Goal: Transaction & Acquisition: Purchase product/service

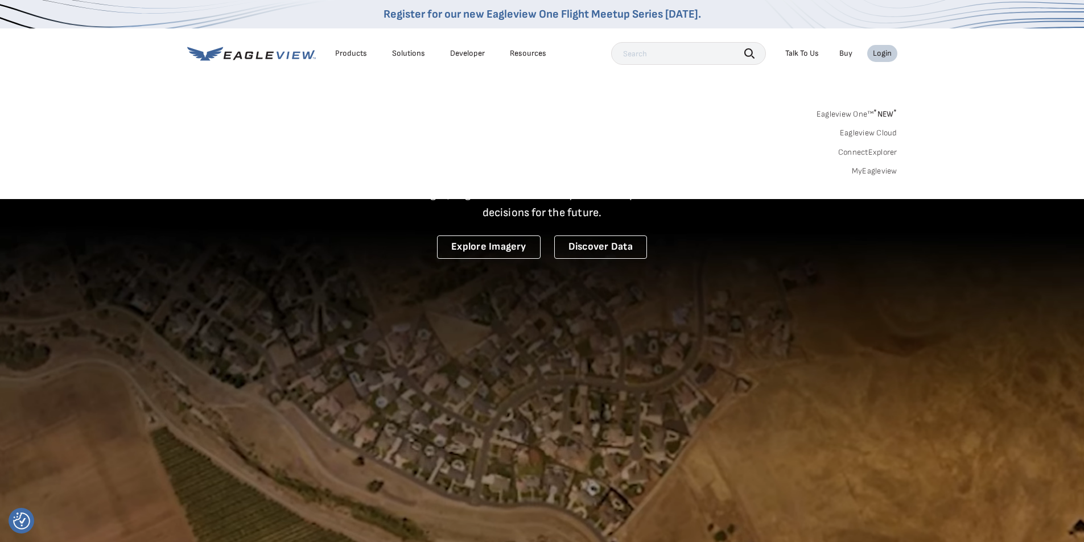
click at [861, 170] on link "MyEagleview" at bounding box center [875, 171] width 46 height 10
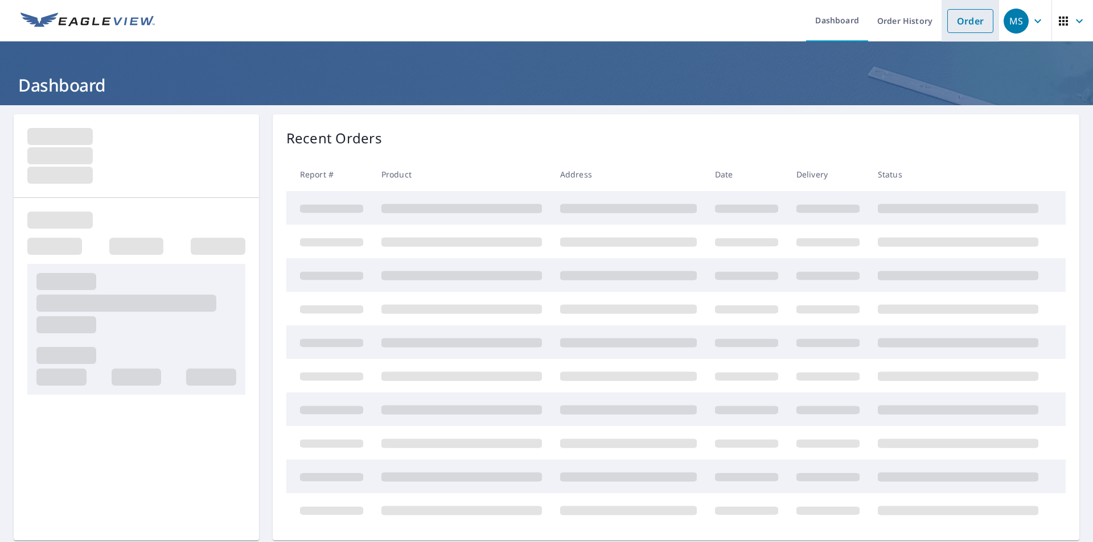
click at [970, 28] on link "Order" at bounding box center [970, 21] width 46 height 24
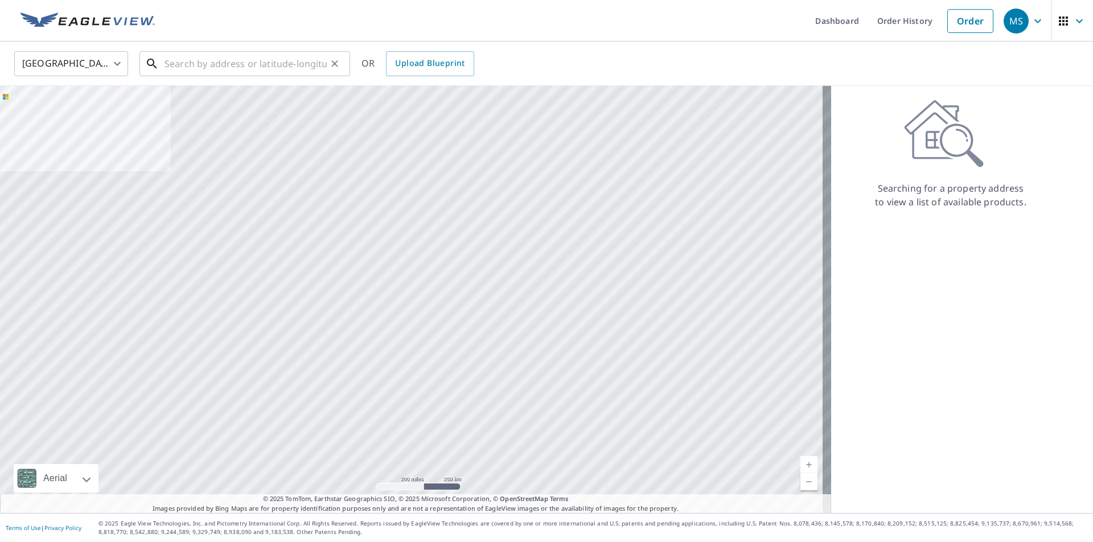
click at [235, 62] on input "text" at bounding box center [245, 64] width 162 height 32
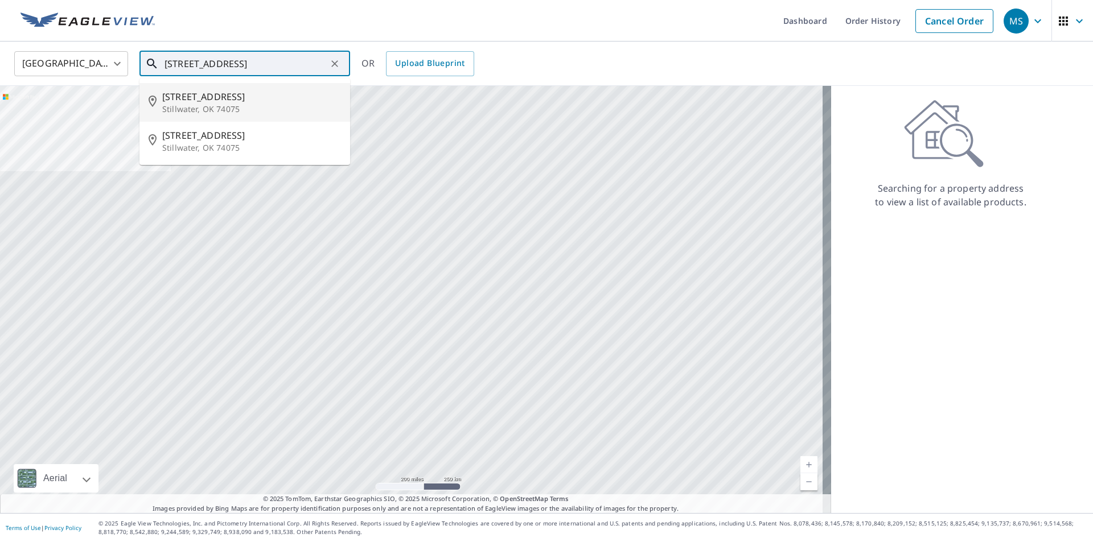
click at [179, 68] on input "300n rose rd st" at bounding box center [245, 64] width 162 height 32
click at [217, 100] on span "300 N Rose Rd" at bounding box center [251, 97] width 179 height 14
type input "300 N Rose Rd Stillwater, OK 74075"
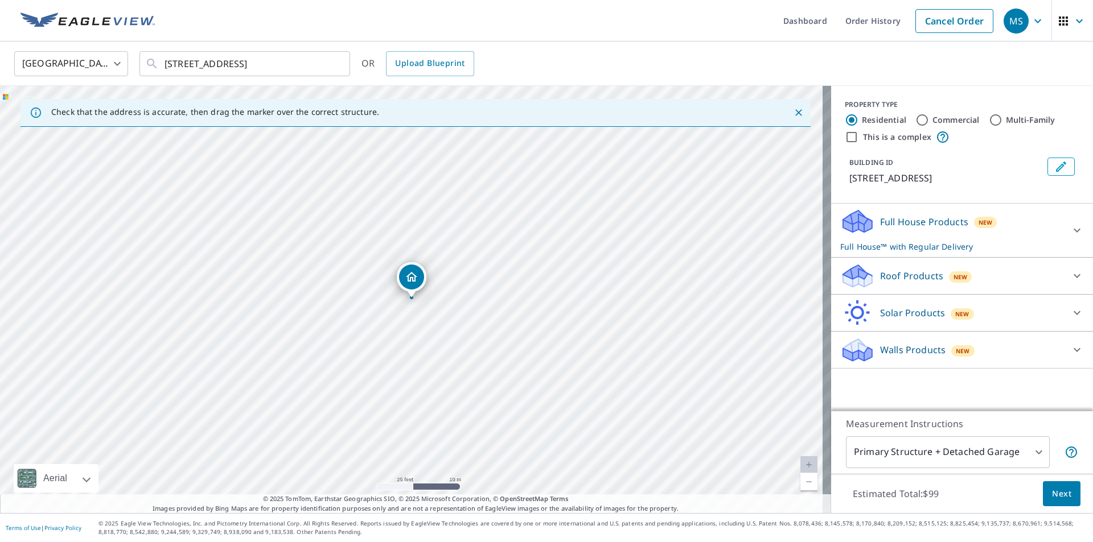
click at [854, 271] on icon at bounding box center [857, 272] width 29 height 14
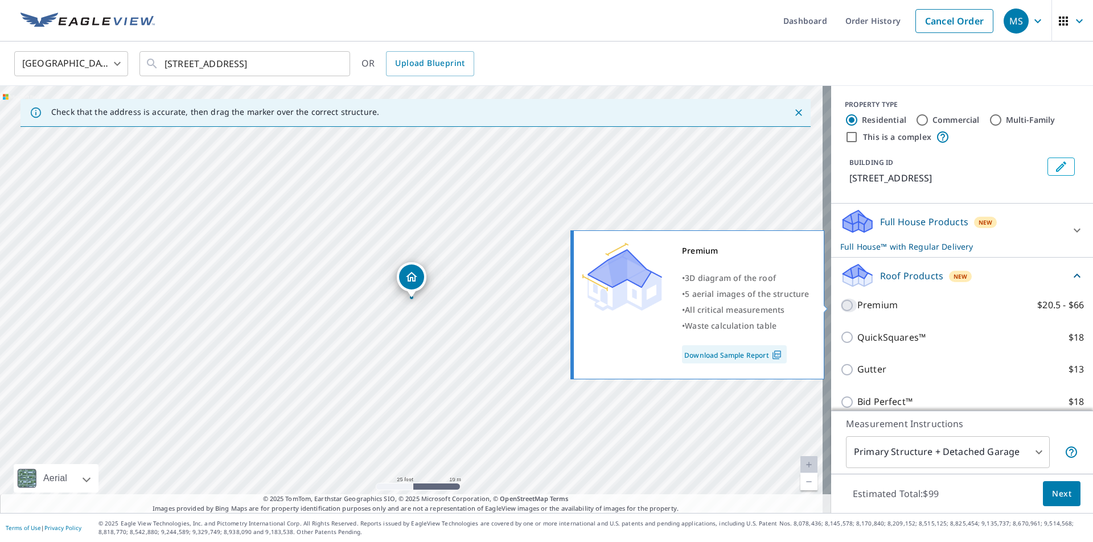
click at [841, 307] on input "Premium $20.5 - $66" at bounding box center [848, 306] width 17 height 14
checkbox input "true"
checkbox input "false"
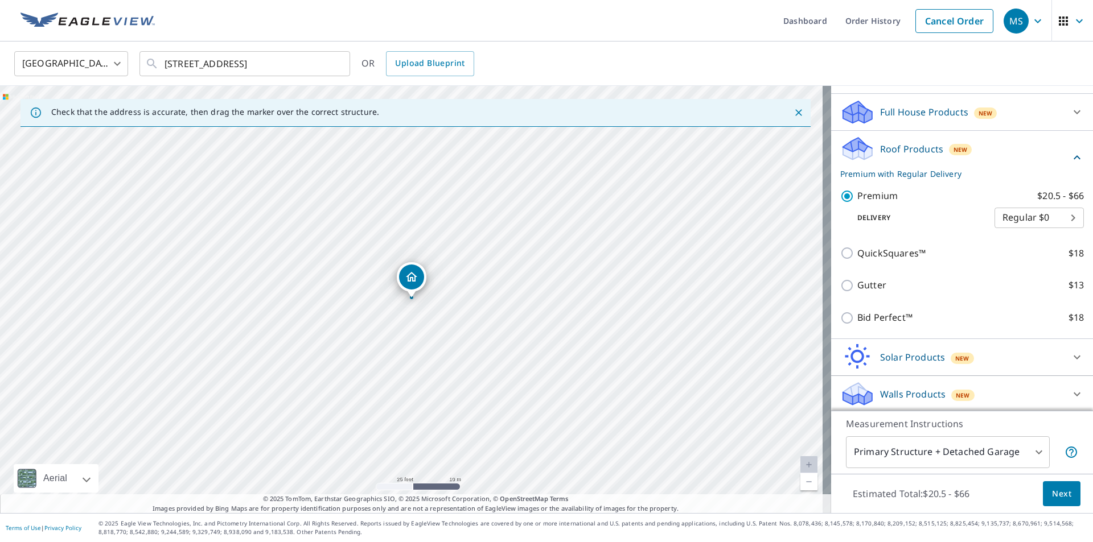
scroll to position [112, 0]
click at [1052, 497] on span "Next" at bounding box center [1061, 494] width 19 height 14
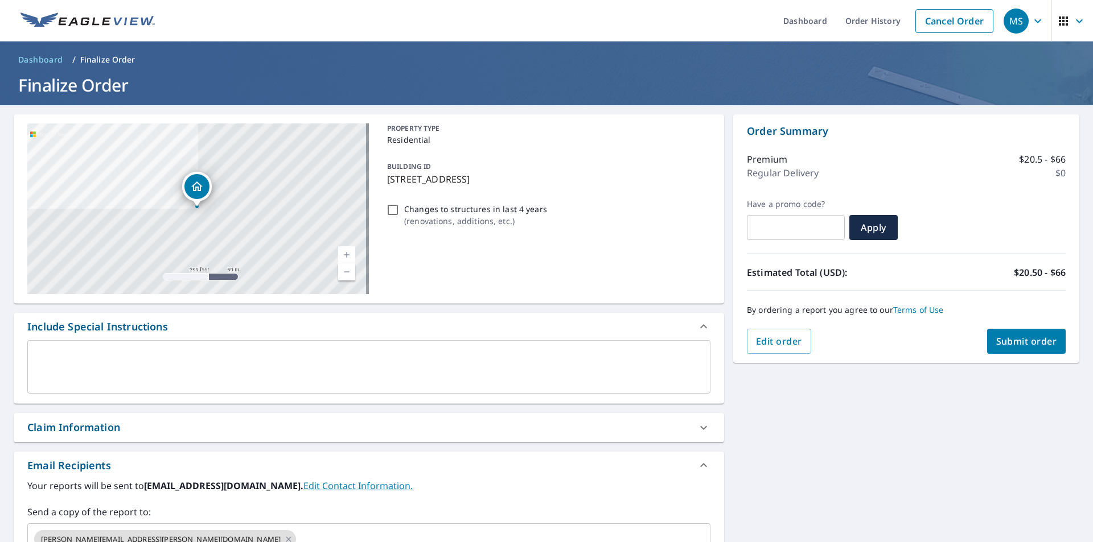
click at [110, 430] on div "Claim Information" at bounding box center [73, 427] width 93 height 15
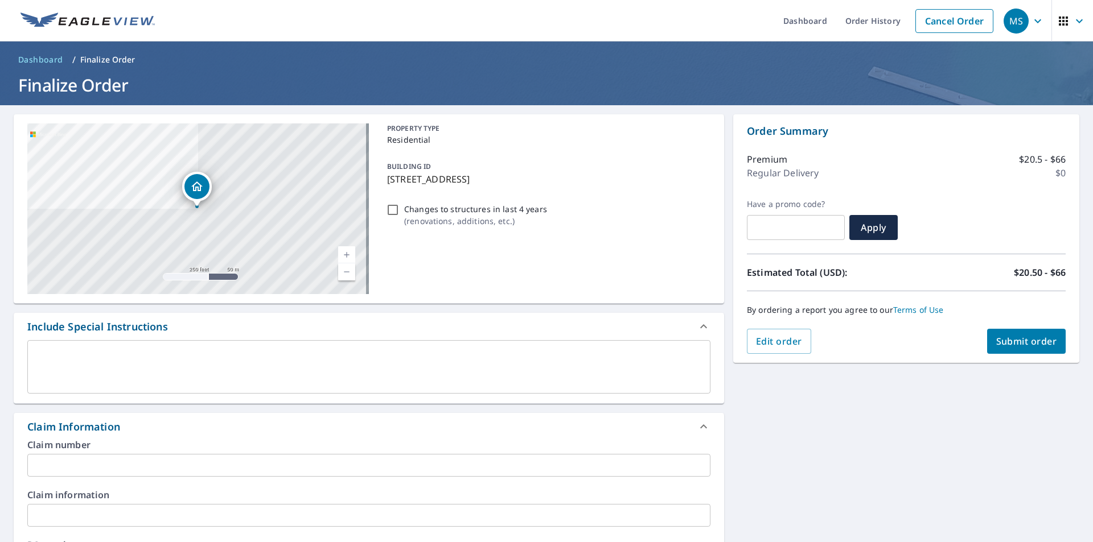
click at [110, 463] on input "text" at bounding box center [368, 465] width 683 height 23
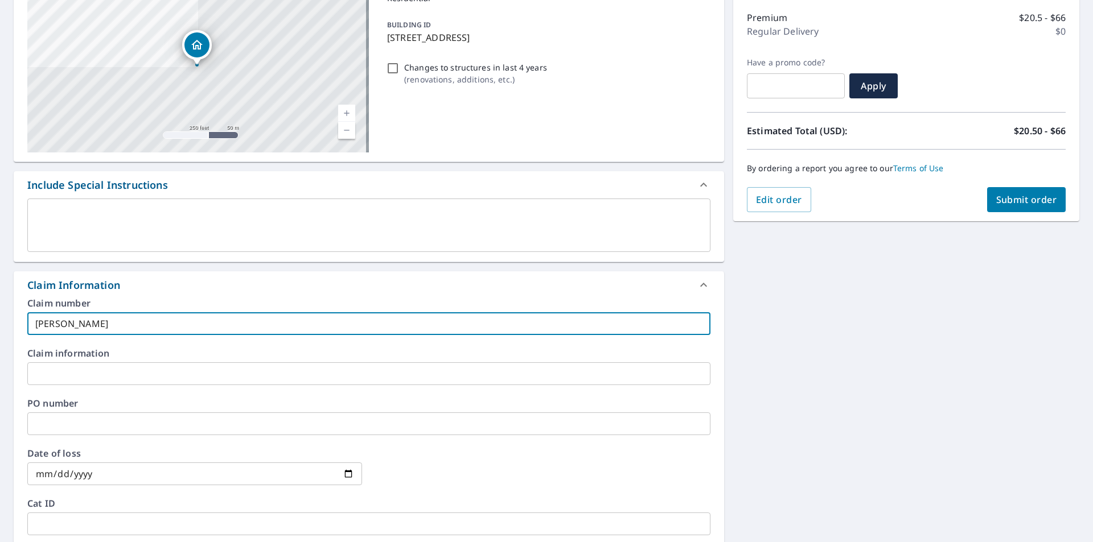
scroll to position [171, 0]
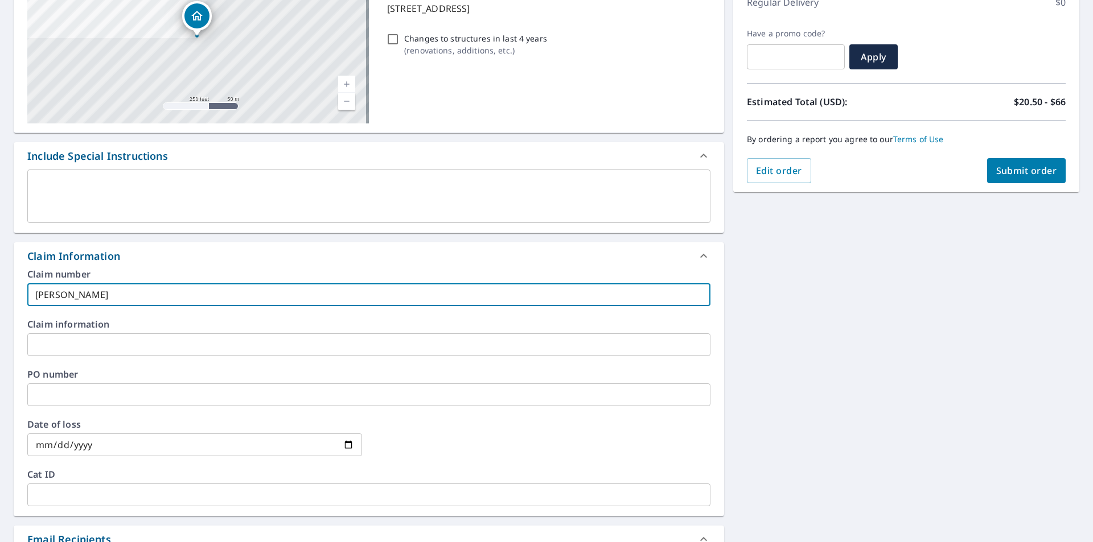
type input "hansen"
click at [90, 402] on input "text" at bounding box center [368, 395] width 683 height 23
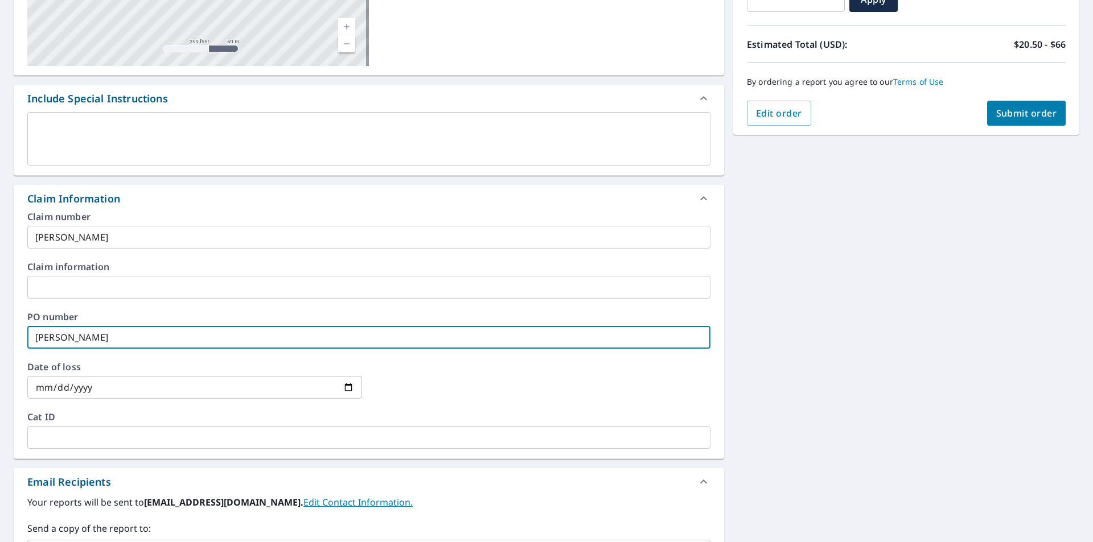
scroll to position [228, 0]
type input "hansen"
click at [1012, 109] on span "Submit order" at bounding box center [1026, 114] width 61 height 13
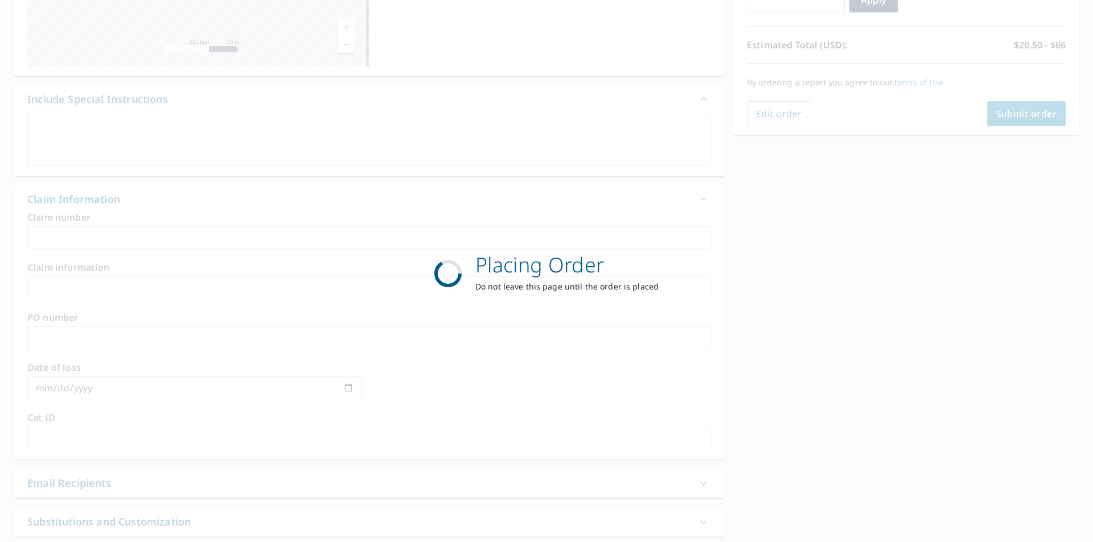
scroll to position [127, 0]
